Goal: Task Accomplishment & Management: Manage account settings

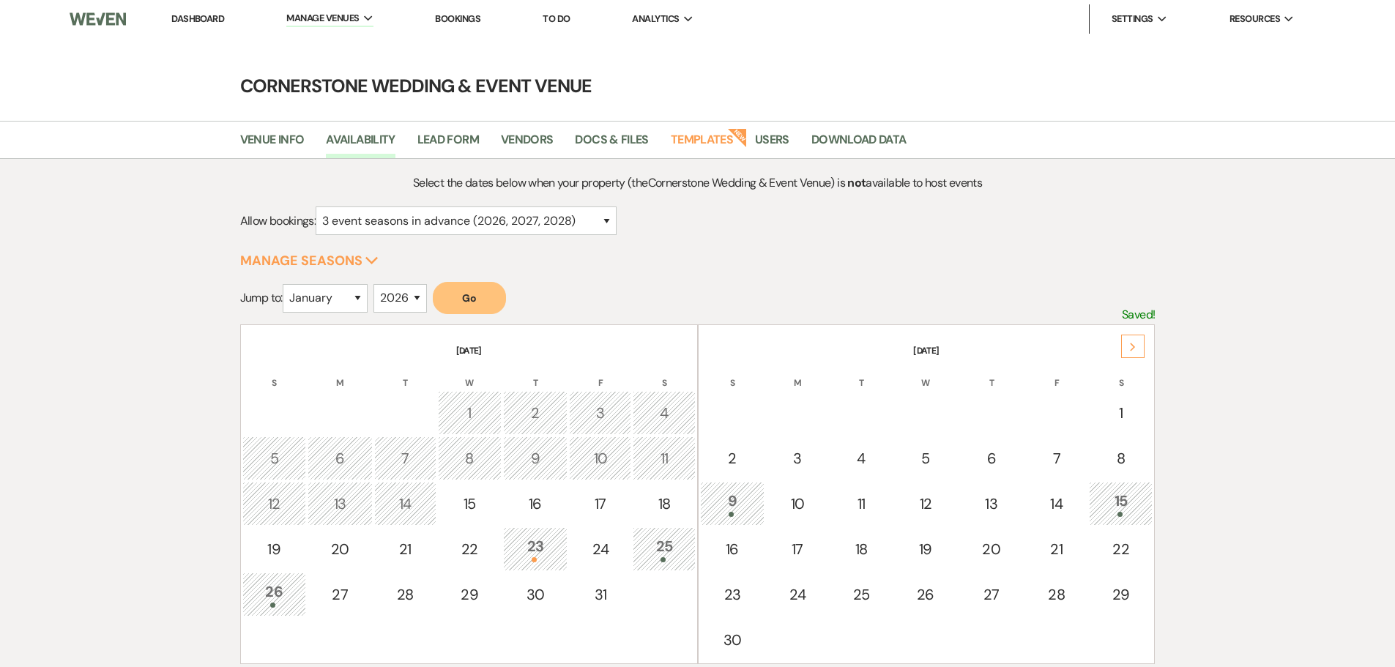
select select "3"
select select "2026"
click at [265, 592] on div "26" at bounding box center [274, 594] width 48 height 27
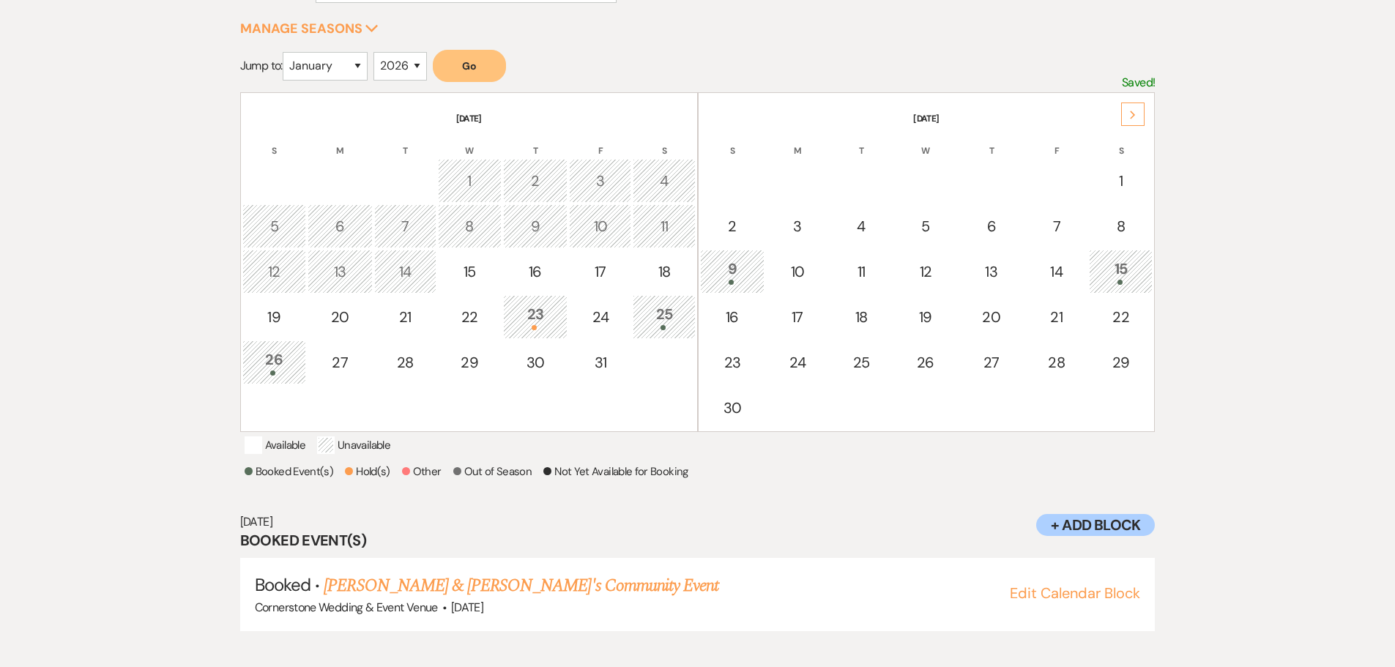
scroll to position [353, 0]
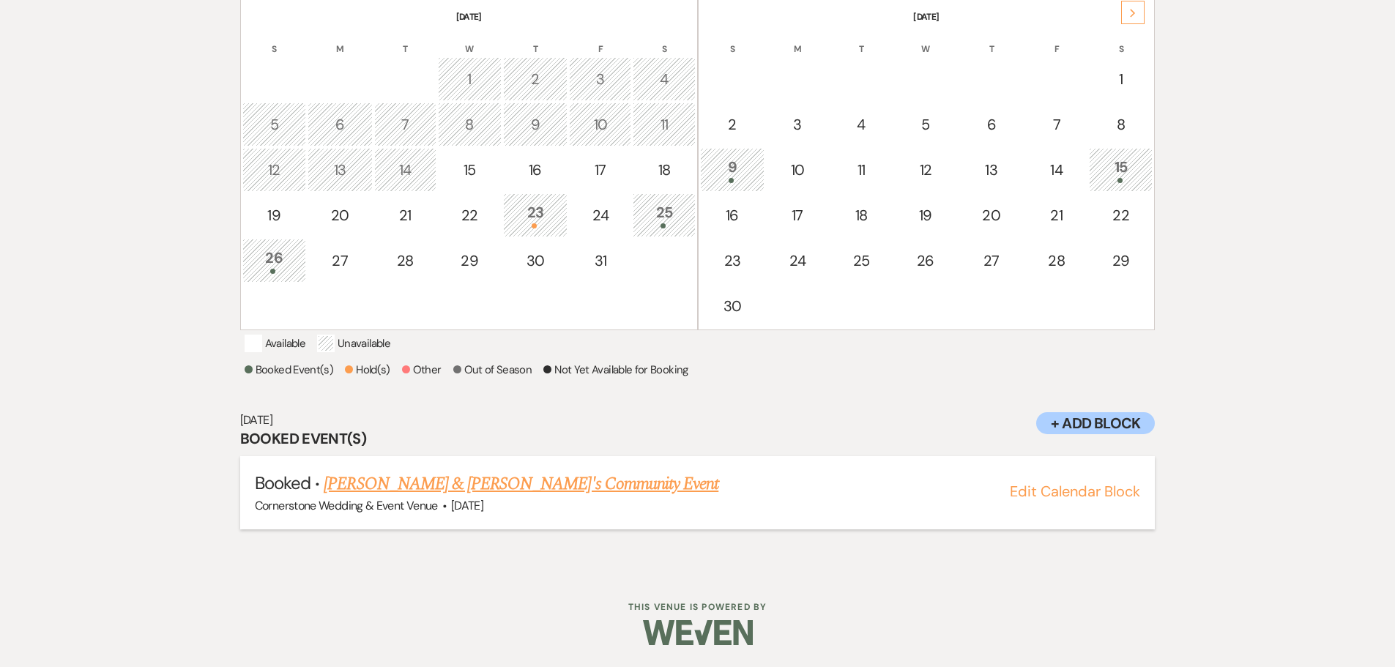
click at [461, 490] on link "[PERSON_NAME] & [PERSON_NAME]'s Community Event" at bounding box center [521, 484] width 395 height 26
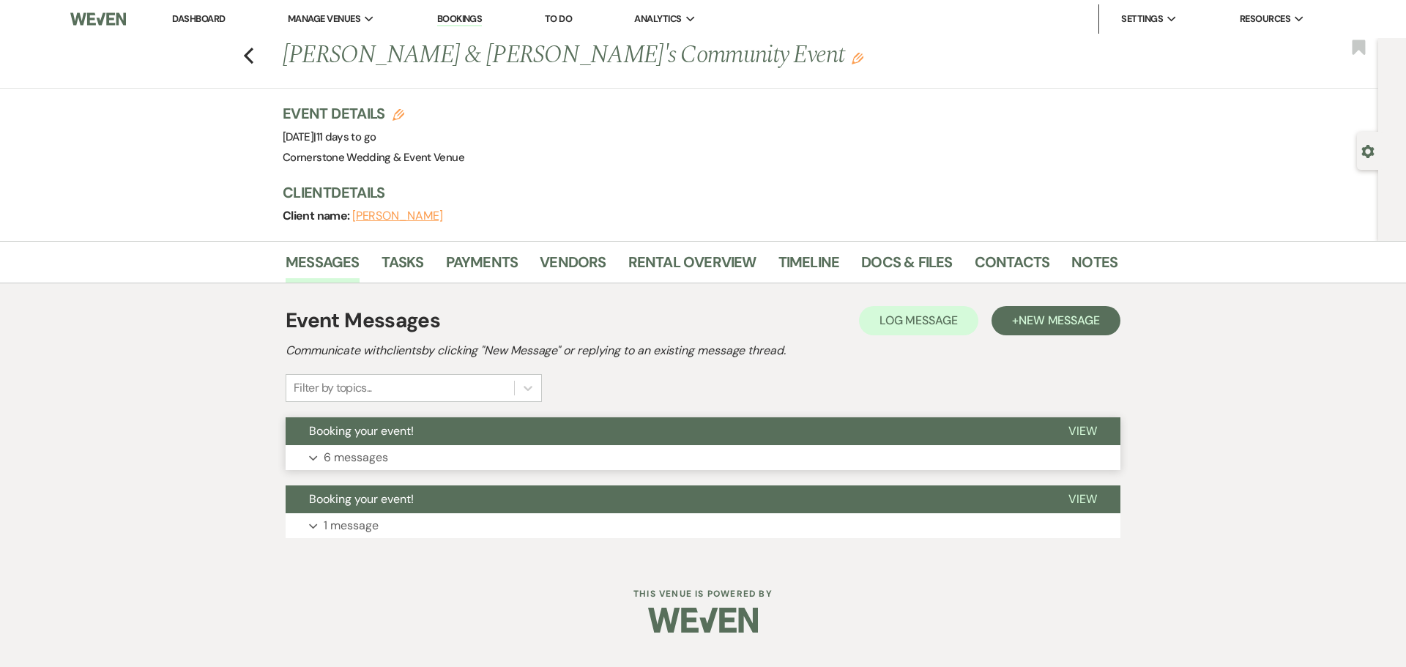
click at [417, 450] on button "Expand 6 messages" at bounding box center [703, 457] width 835 height 25
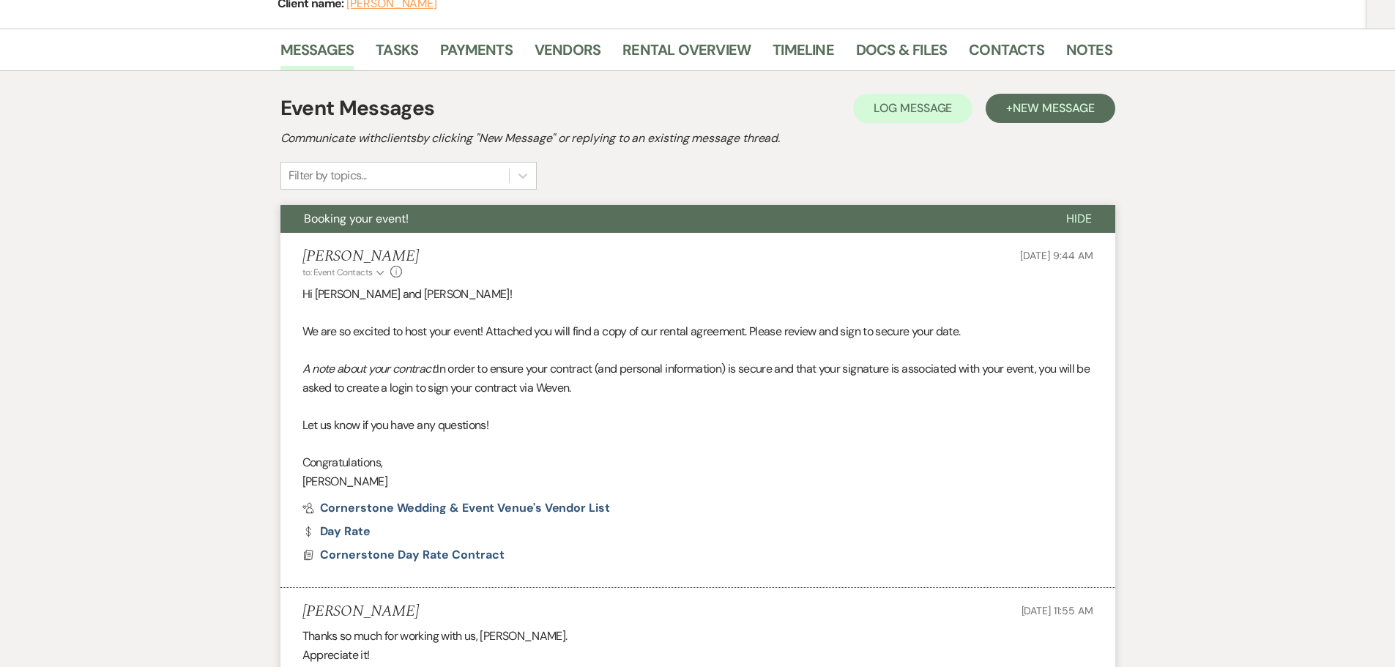
scroll to position [220, 0]
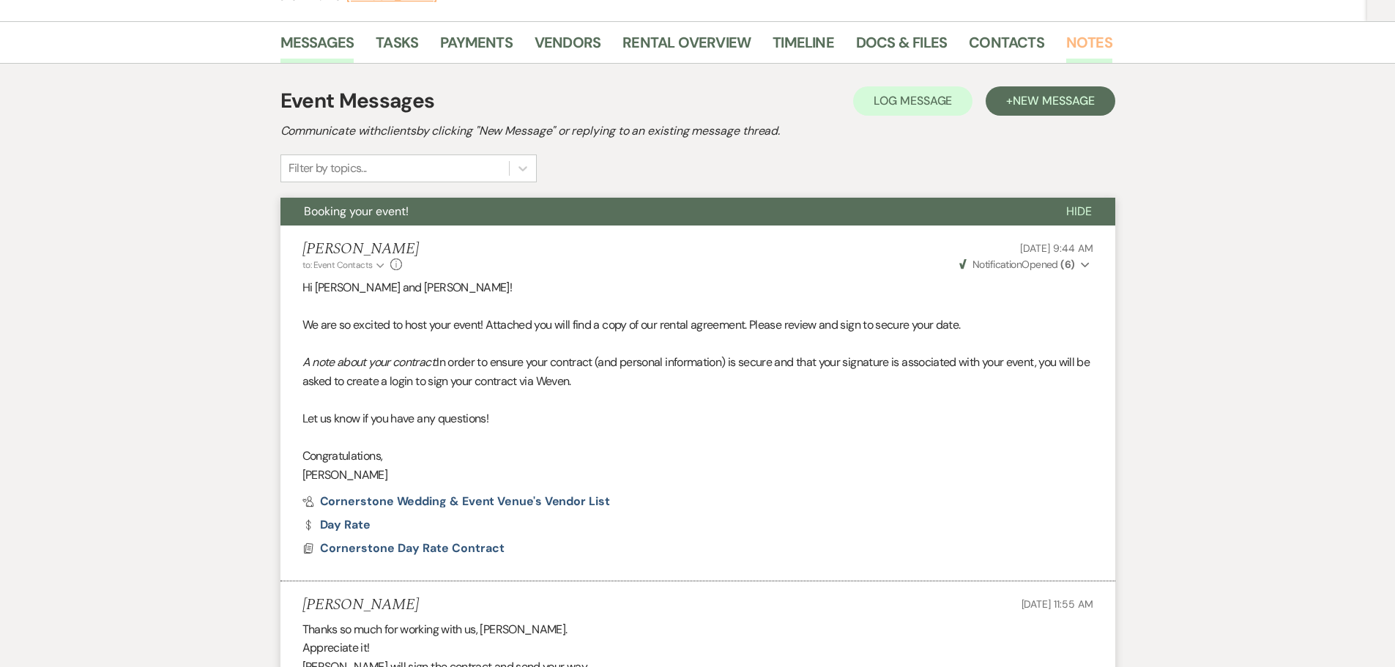
click at [1089, 48] on link "Notes" at bounding box center [1089, 47] width 46 height 32
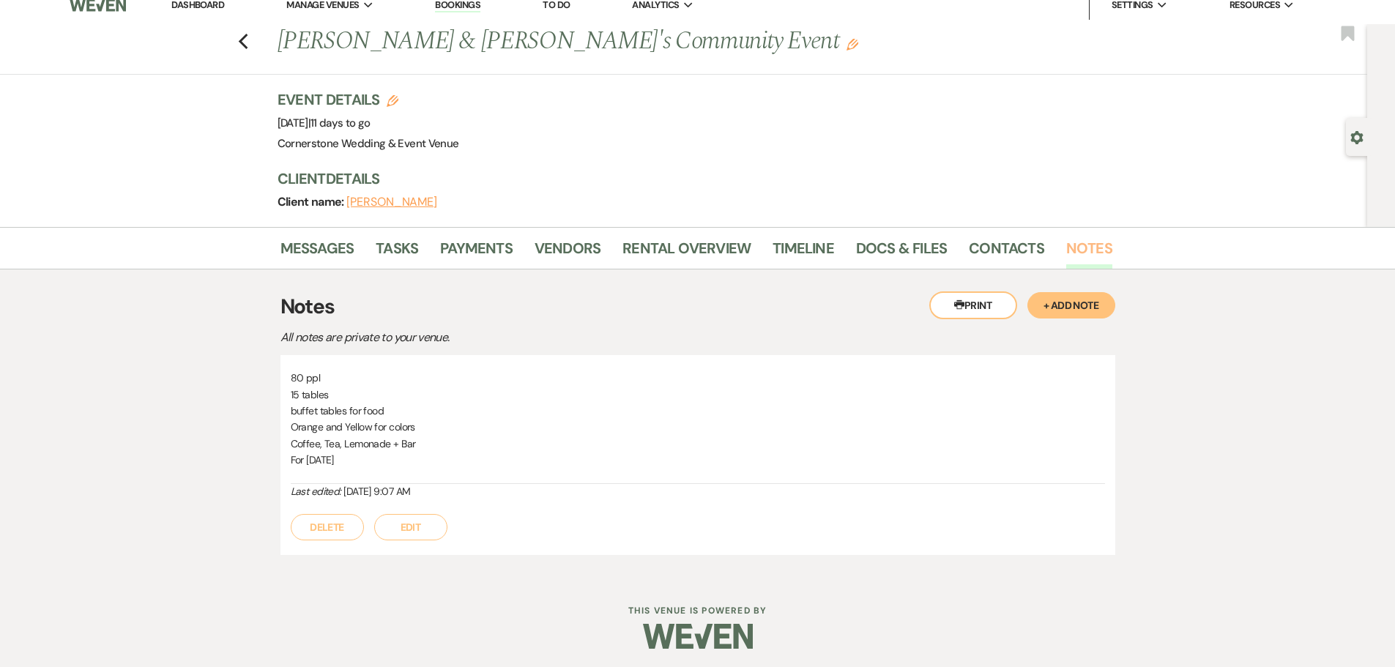
scroll to position [18, 0]
